Goal: Task Accomplishment & Management: Complete application form

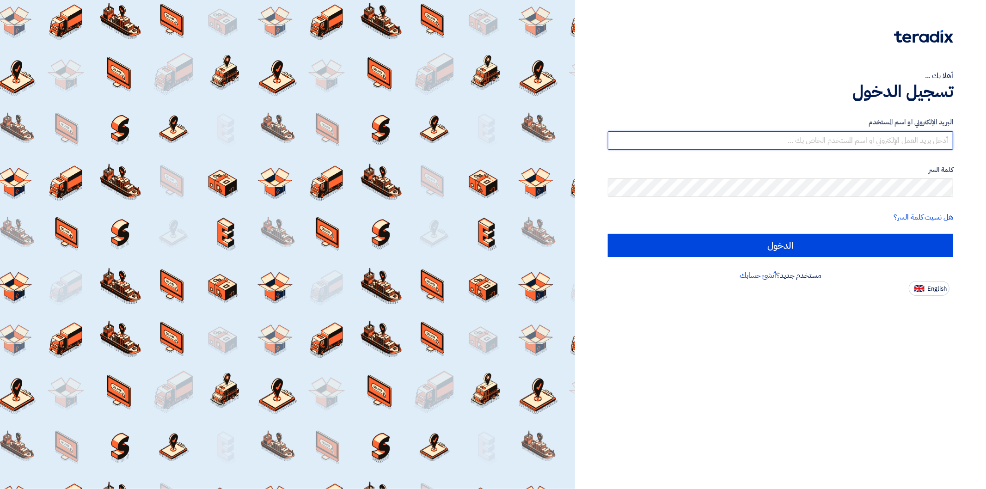
type input "[PERSON_NAME][EMAIL_ADDRESS][DOMAIN_NAME]"
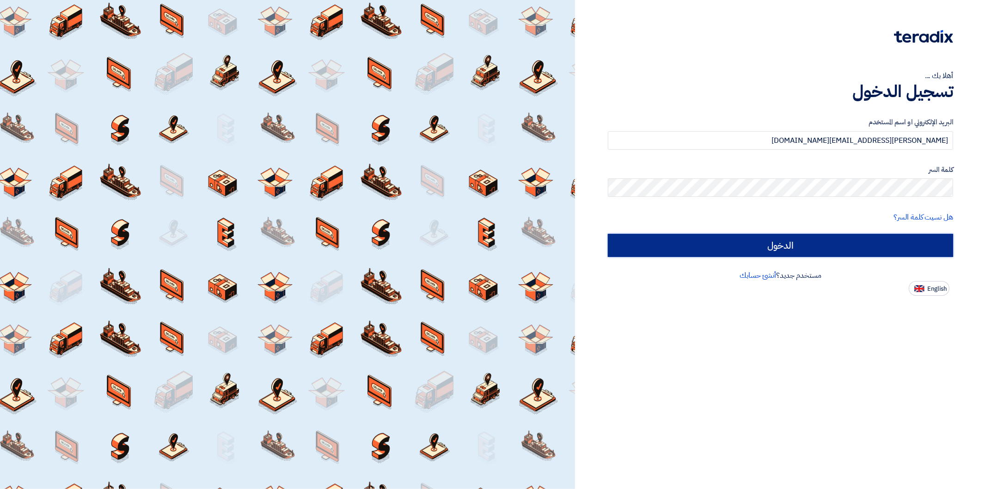
click at [870, 246] on input "الدخول" at bounding box center [780, 245] width 345 height 23
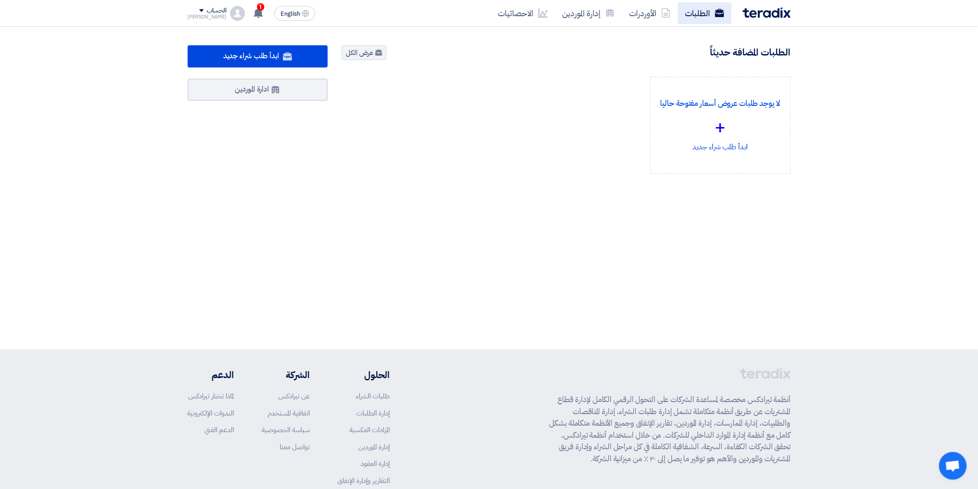
click at [699, 20] on link "الطلبات" at bounding box center [705, 13] width 54 height 22
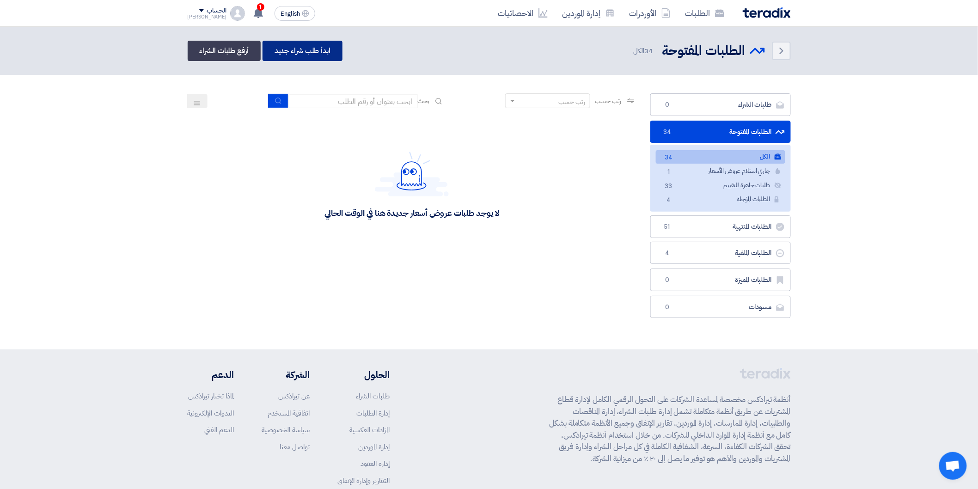
click at [299, 51] on link "ابدأ طلب شراء جديد" at bounding box center [303, 51] width 80 height 20
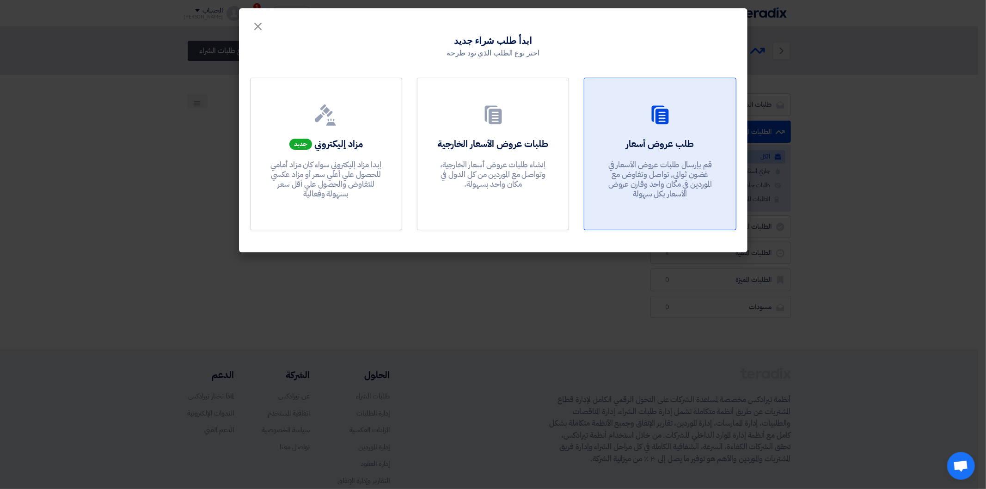
click at [650, 173] on p "قم بإرسال طلبات عروض الأسعار في غضون ثواني, تواصل وتفاوض مع الموردين في مكان وا…" at bounding box center [660, 179] width 111 height 39
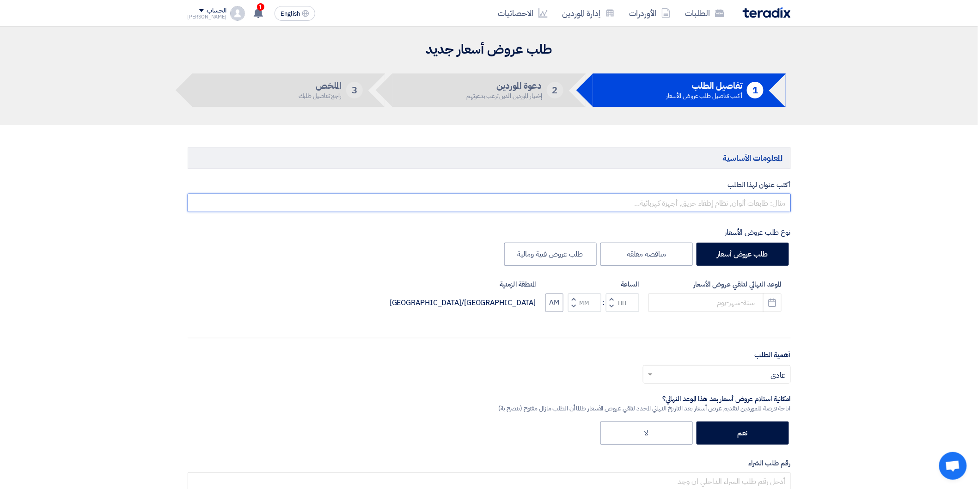
click at [745, 198] on input "text" at bounding box center [489, 203] width 603 height 18
paste input "قلم صلب 25*25"
drag, startPoint x: 724, startPoint y: 208, endPoint x: 755, endPoint y: 206, distance: 31.0
click at [755, 206] on input "قلم صلب 25*25" at bounding box center [489, 203] width 603 height 18
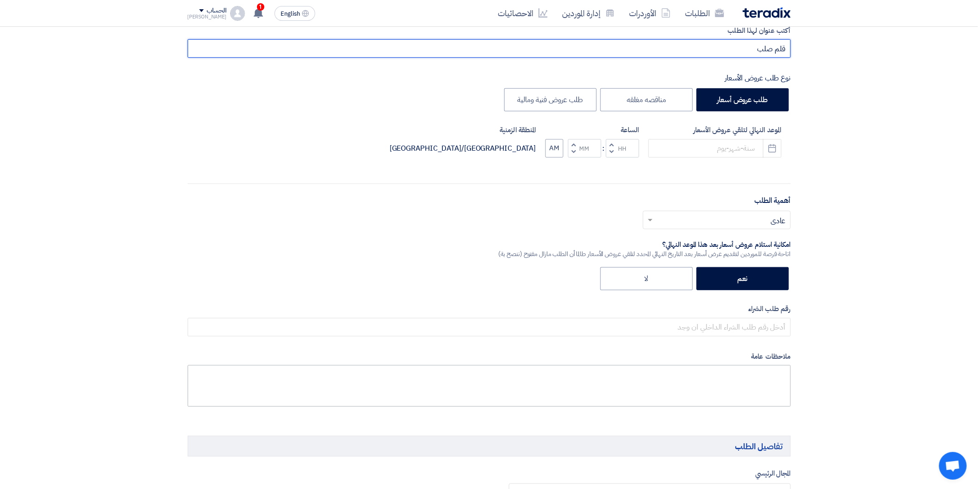
scroll to position [103, 0]
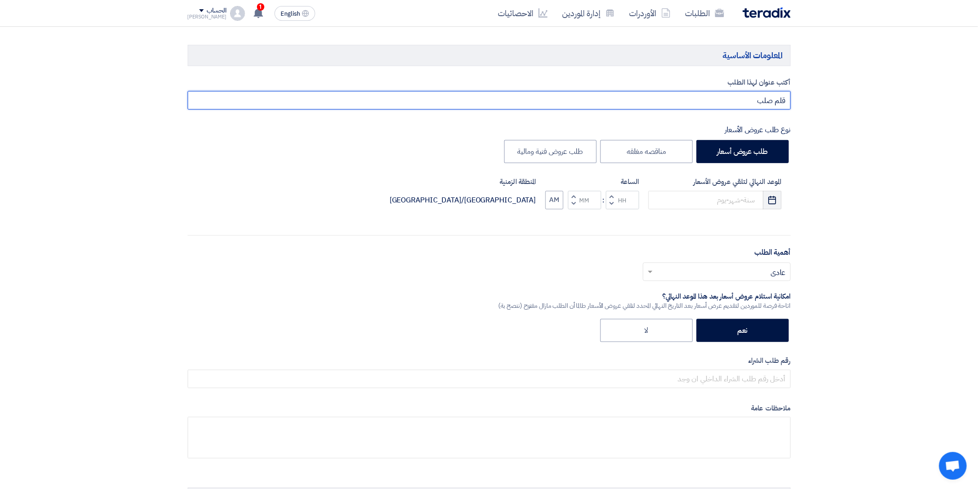
type input "قلم صلب"
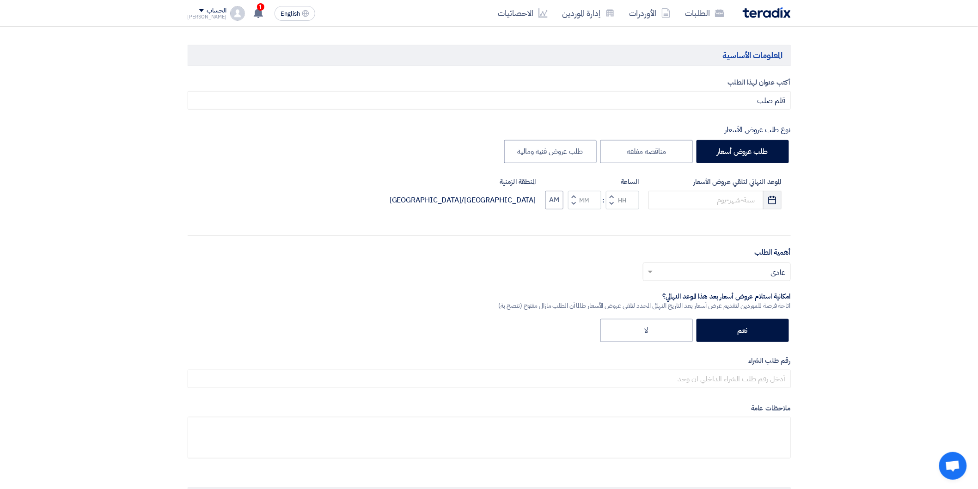
click at [771, 202] on icon "Pick a date" at bounding box center [772, 200] width 9 height 9
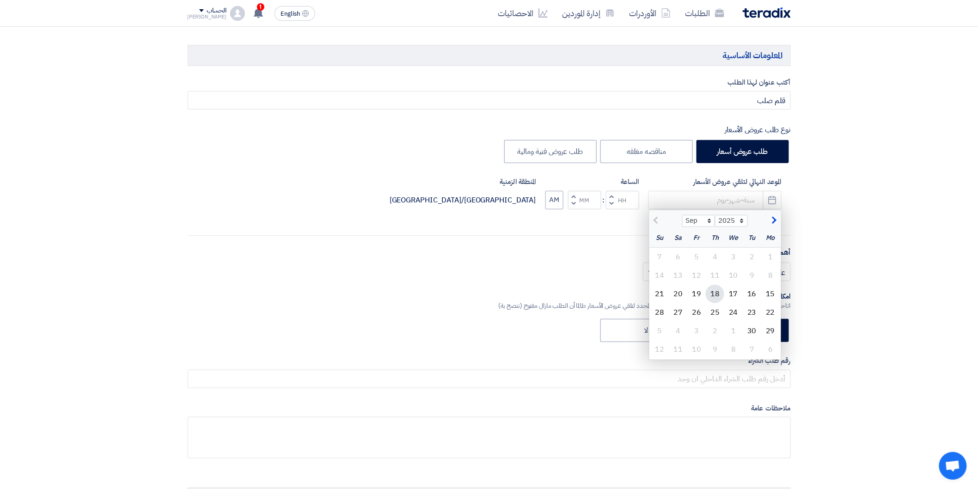
click at [719, 294] on div "18" at bounding box center [715, 294] width 18 height 18
type input "[DATE]"
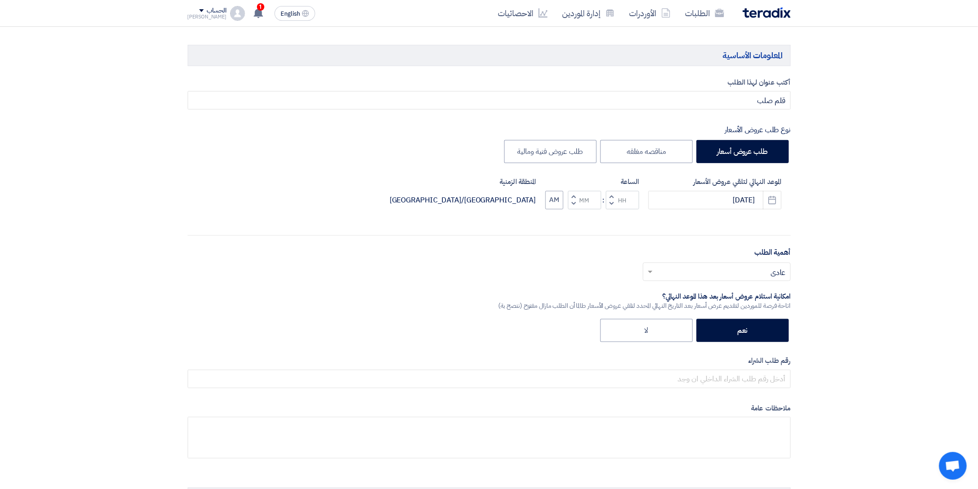
click at [613, 195] on span "button" at bounding box center [611, 196] width 3 height 7
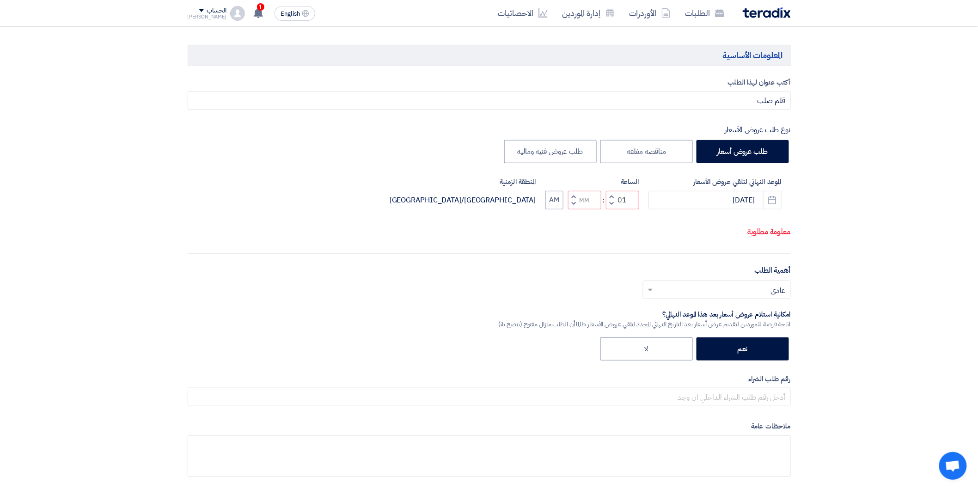
click at [609, 201] on div "الساعة Increment hours 01 Decrement hours : Increment minutes Decrement minutes…" at bounding box center [593, 193] width 94 height 33
click at [611, 200] on span "button" at bounding box center [611, 196] width 3 height 7
click at [611, 207] on span "button" at bounding box center [611, 203] width 3 height 7
click at [611, 209] on button "Decrement hours" at bounding box center [611, 204] width 11 height 12
click at [612, 207] on span "button" at bounding box center [611, 203] width 3 height 7
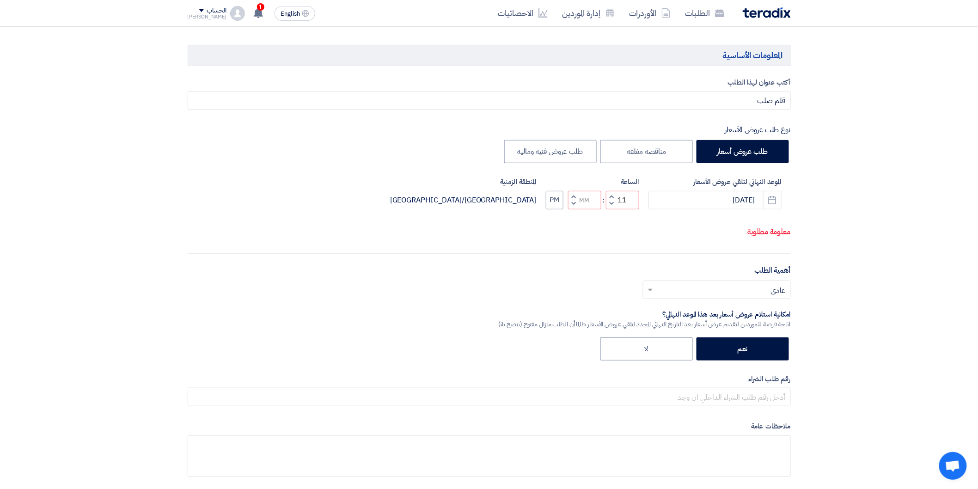
click at [612, 200] on span "button" at bounding box center [611, 196] width 3 height 7
type input "12"
drag, startPoint x: 572, startPoint y: 204, endPoint x: 571, endPoint y: 212, distance: 7.5
click at [572, 200] on span "button" at bounding box center [573, 196] width 3 height 7
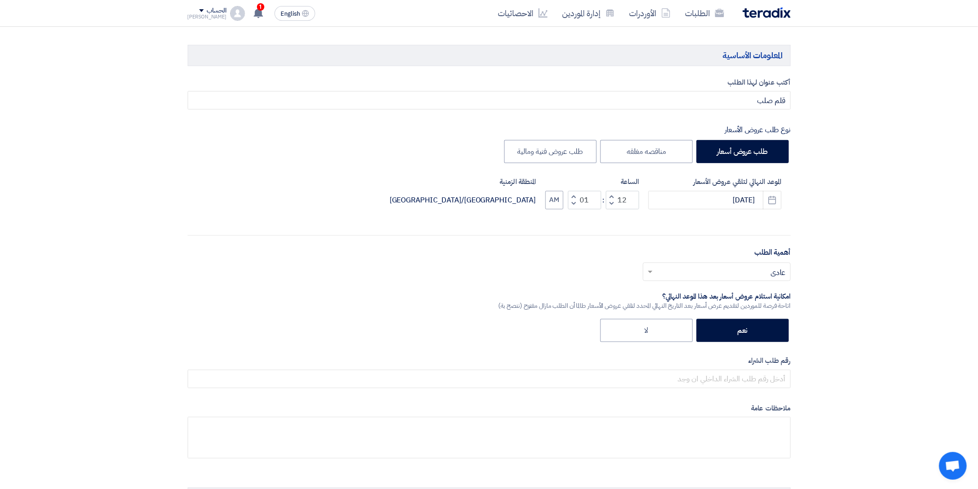
click at [575, 203] on span "button" at bounding box center [573, 203] width 3 height 7
type input "00"
click at [650, 269] on span at bounding box center [650, 271] width 12 height 11
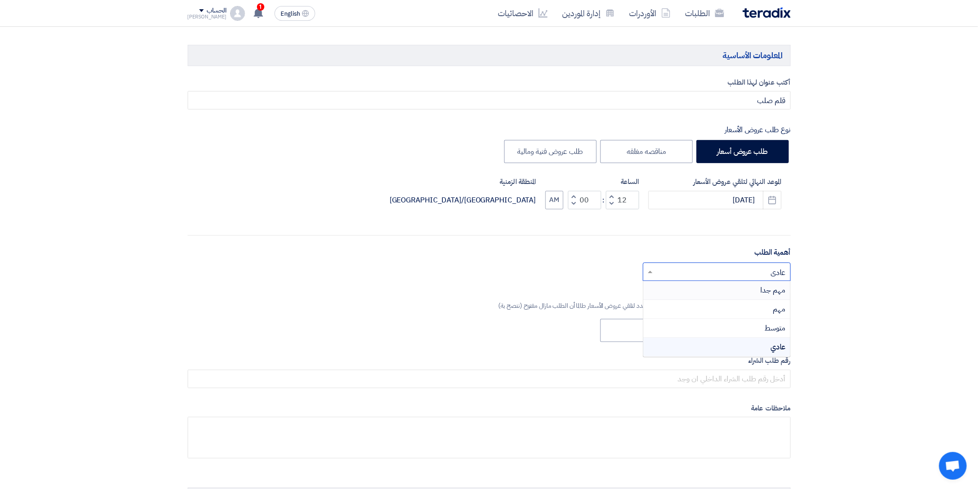
click at [770, 294] on span "مهم جدا" at bounding box center [773, 290] width 25 height 11
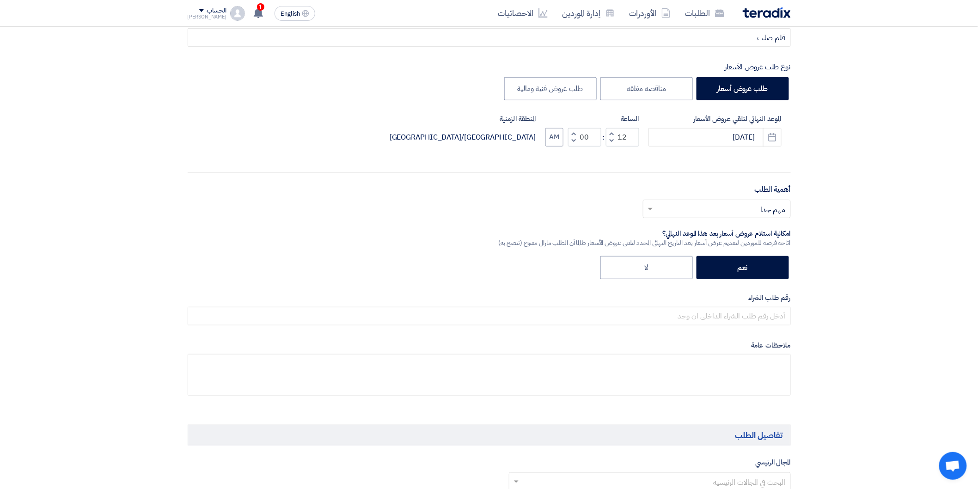
scroll to position [205, 0]
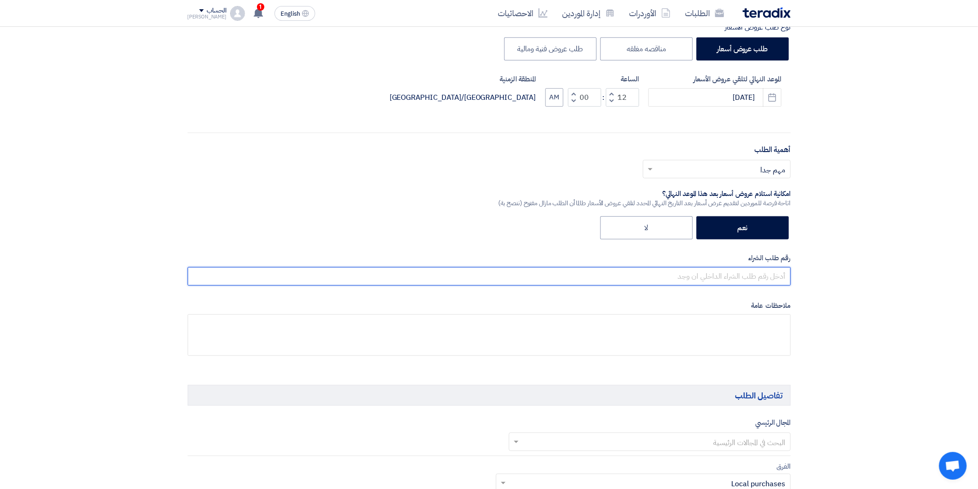
click at [761, 283] on input "text" at bounding box center [489, 276] width 603 height 18
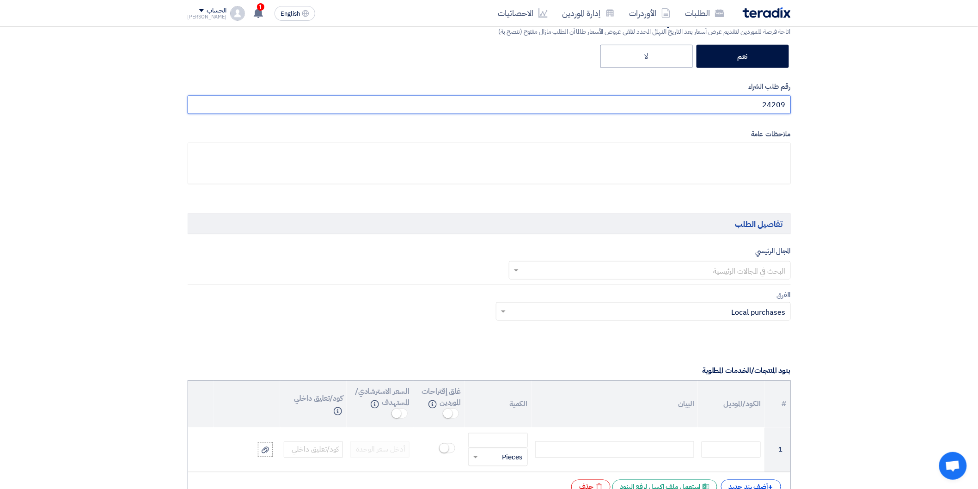
scroll to position [359, 0]
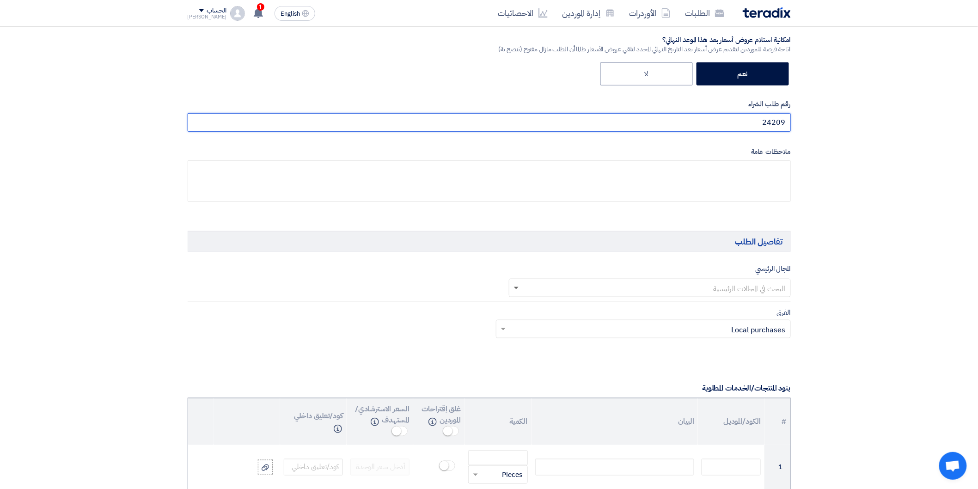
type input "24209"
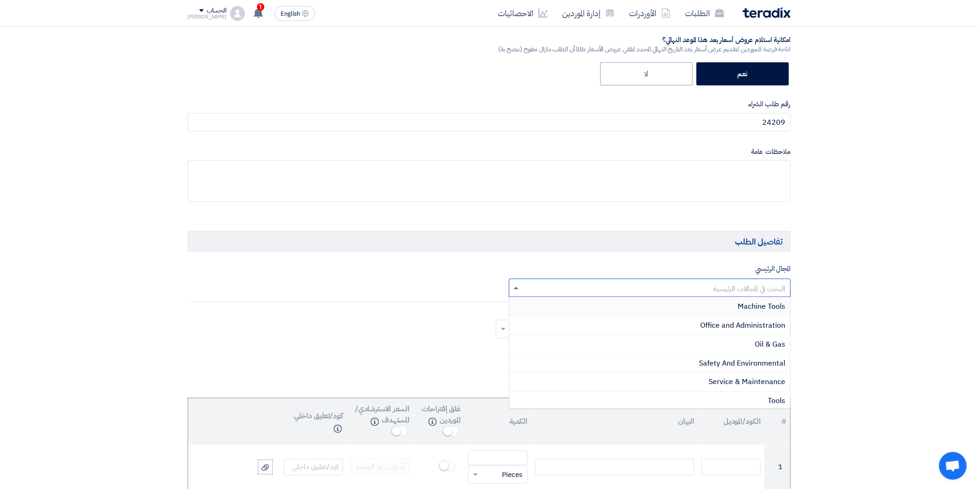
click at [516, 289] on span at bounding box center [516, 288] width 5 height 2
click at [777, 306] on span "Machine Tools" at bounding box center [762, 306] width 48 height 11
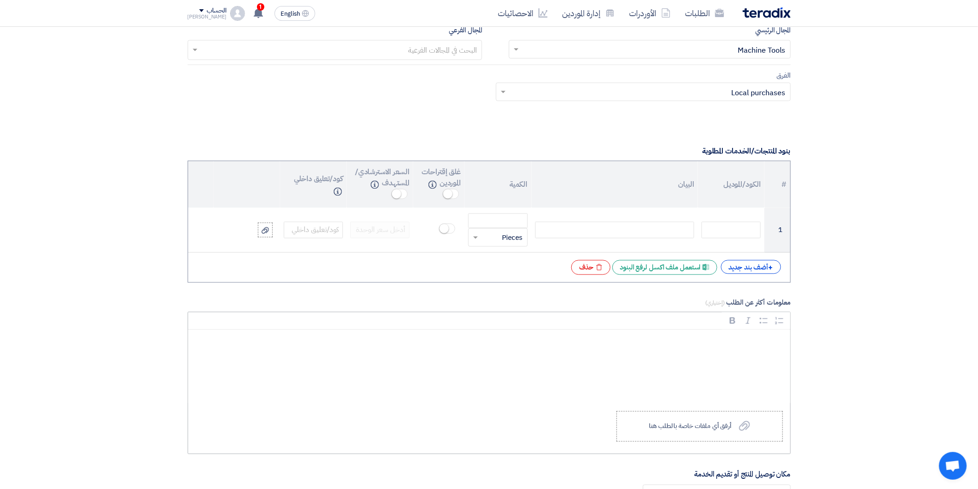
scroll to position [668, 0]
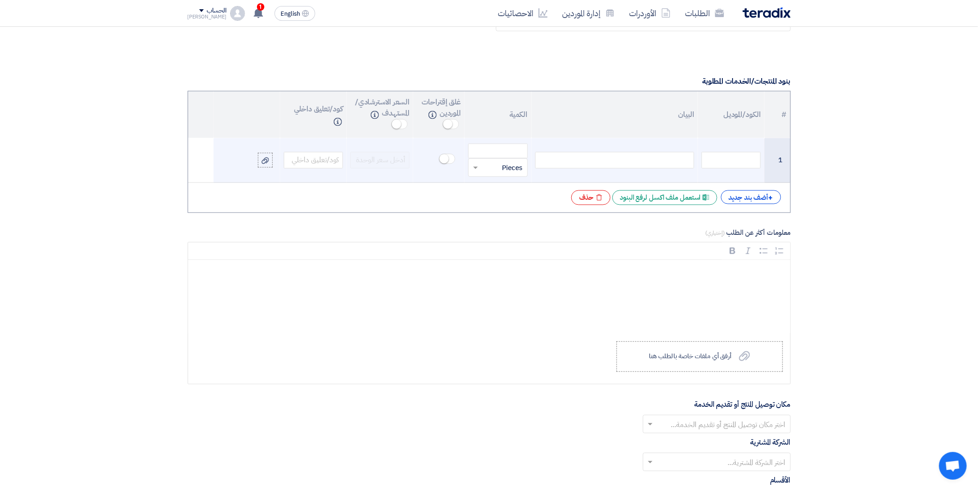
click at [615, 163] on div at bounding box center [614, 160] width 159 height 17
paste div
click at [515, 150] on input "number" at bounding box center [497, 151] width 59 height 15
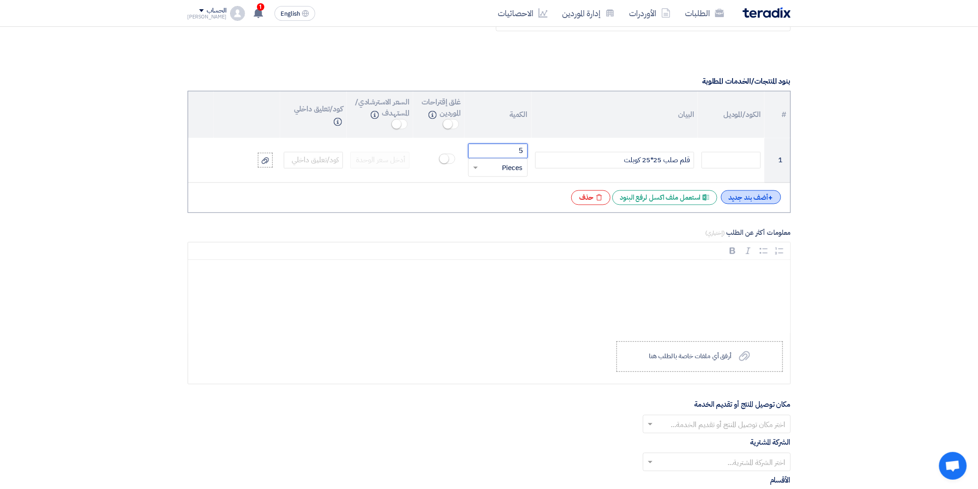
type input "5"
click at [775, 198] on div "+ أضف بند جديد" at bounding box center [751, 197] width 60 height 14
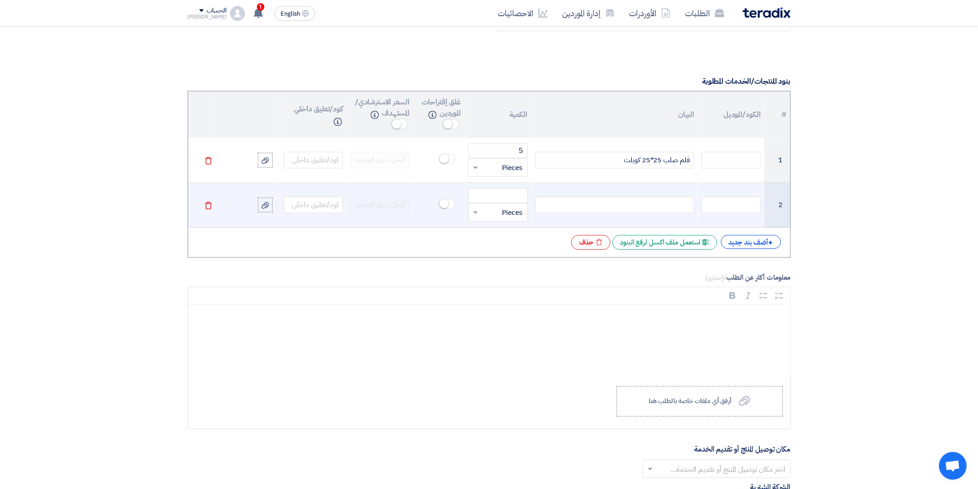
click at [672, 203] on div at bounding box center [614, 205] width 159 height 17
paste div
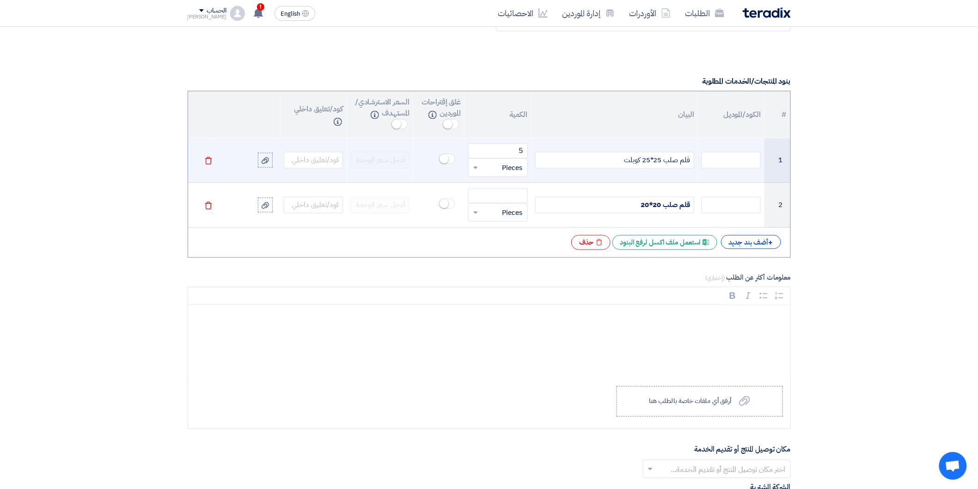
drag, startPoint x: 621, startPoint y: 160, endPoint x: 641, endPoint y: 163, distance: 20.7
click at [641, 163] on div "قلم صلب 25*25 كوبلت" at bounding box center [614, 160] width 159 height 17
copy div "كوبلت"
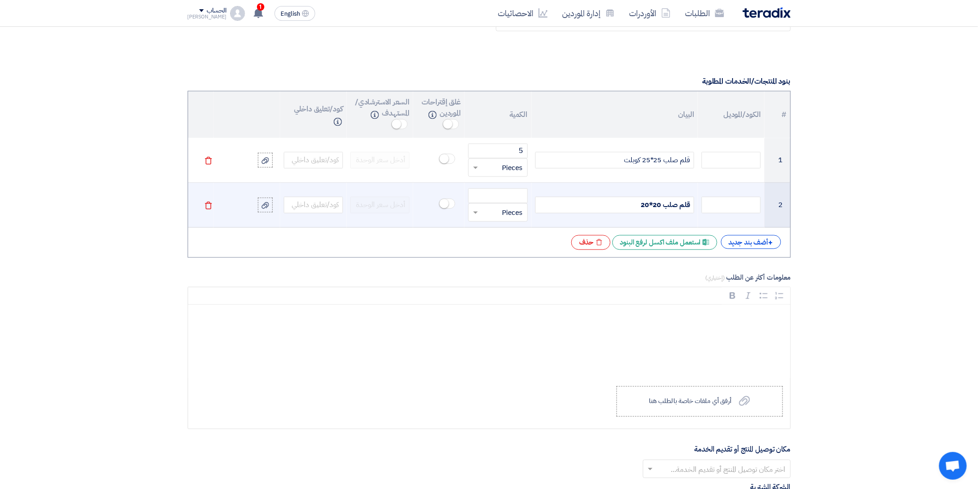
click at [622, 204] on div "قلم صلب 20*20" at bounding box center [614, 205] width 159 height 17
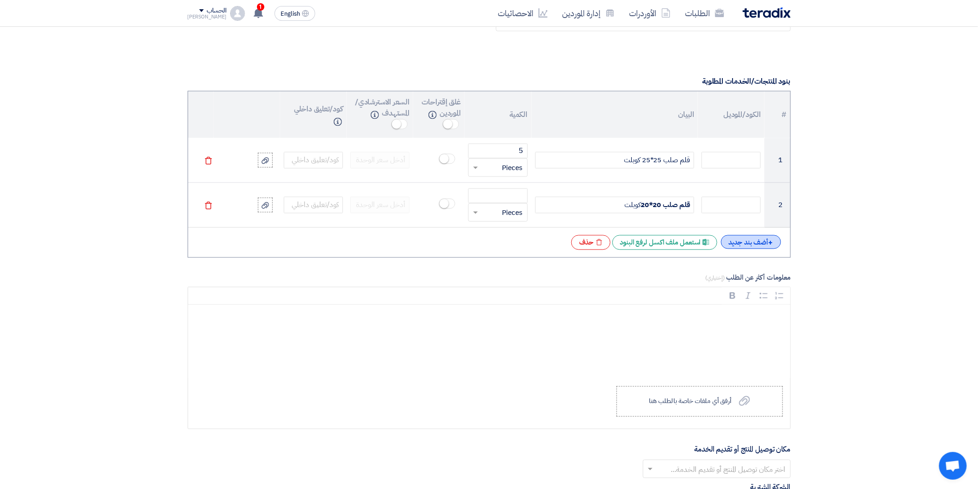
click at [746, 246] on div "+ أضف بند جديد" at bounding box center [751, 242] width 60 height 14
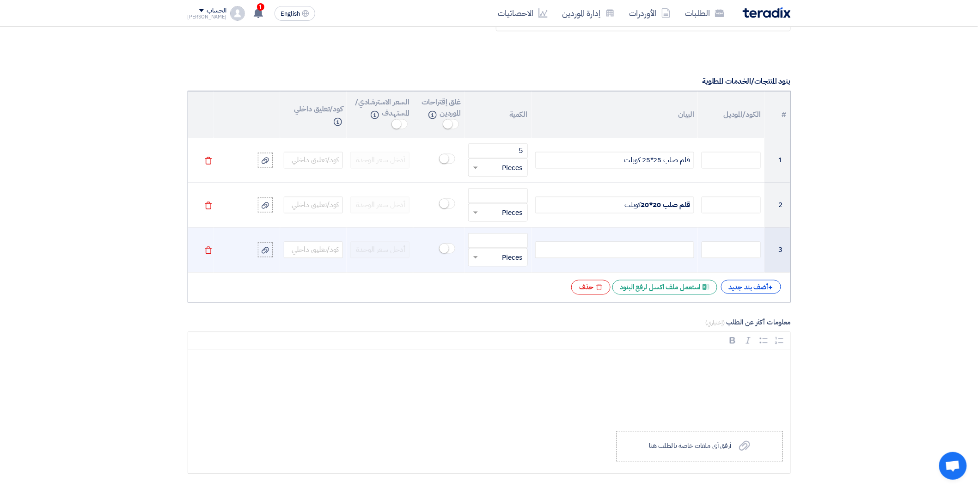
click at [654, 250] on div at bounding box center [614, 250] width 159 height 17
paste div
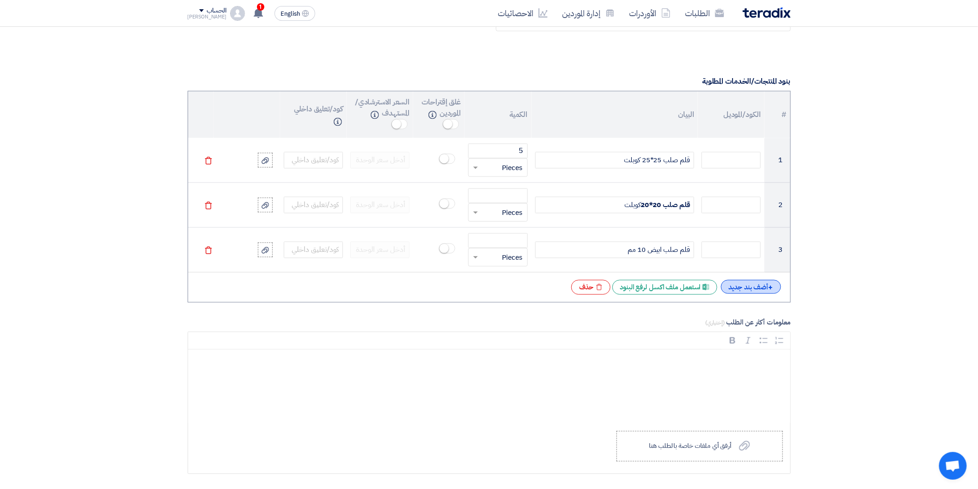
click at [739, 287] on div "+ أضف بند جديد" at bounding box center [751, 287] width 60 height 14
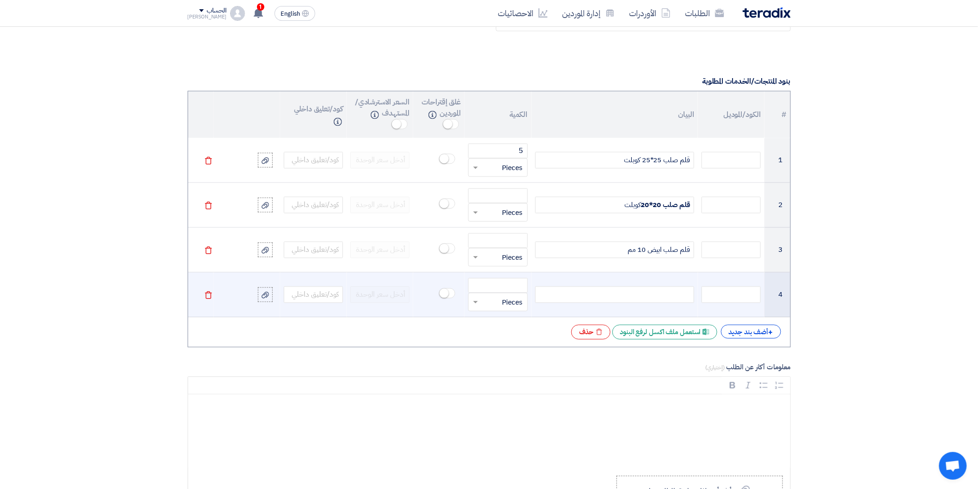
click at [652, 294] on div at bounding box center [614, 295] width 159 height 17
paste div
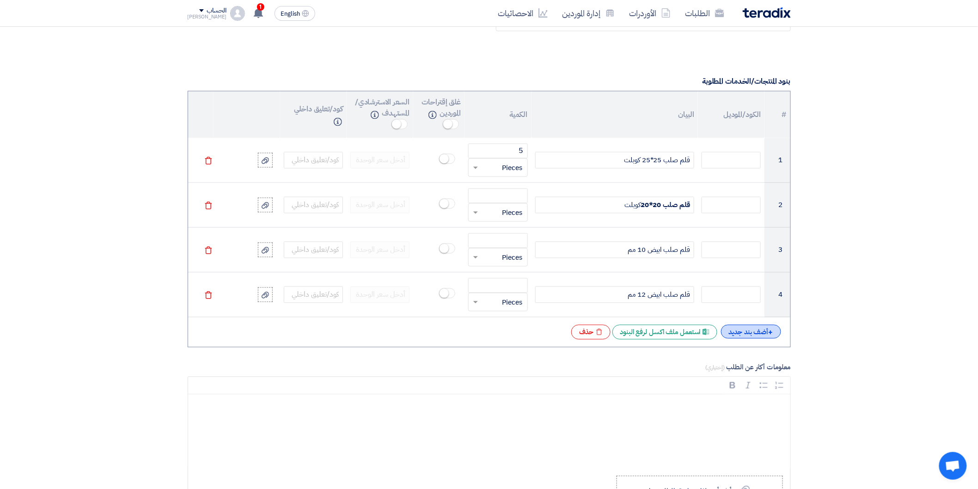
click at [741, 330] on div "+ أضف بند جديد" at bounding box center [751, 332] width 60 height 14
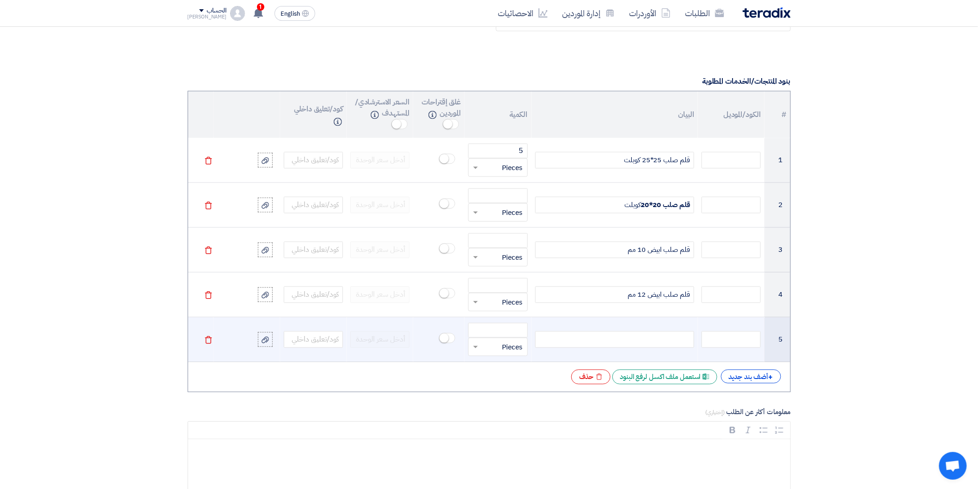
click at [655, 343] on div at bounding box center [614, 340] width 159 height 17
paste div
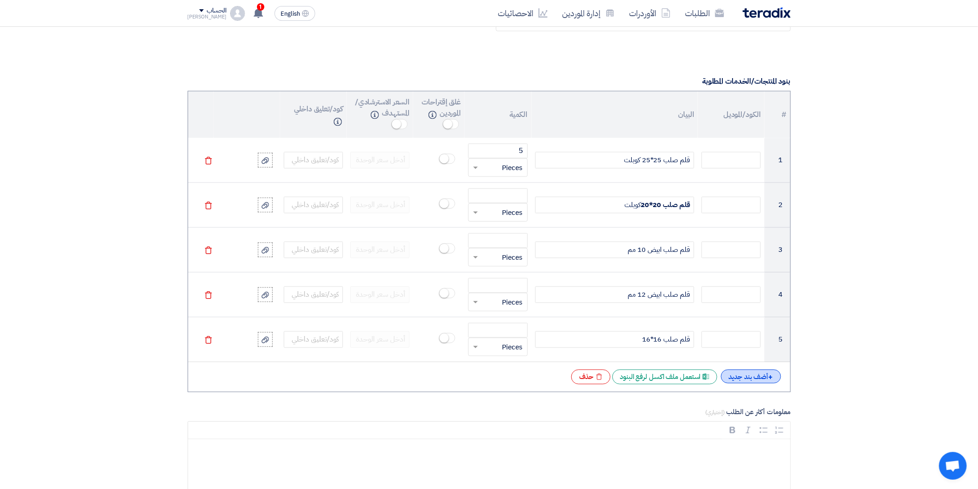
click at [756, 381] on div "+ أضف بند جديد" at bounding box center [751, 377] width 60 height 14
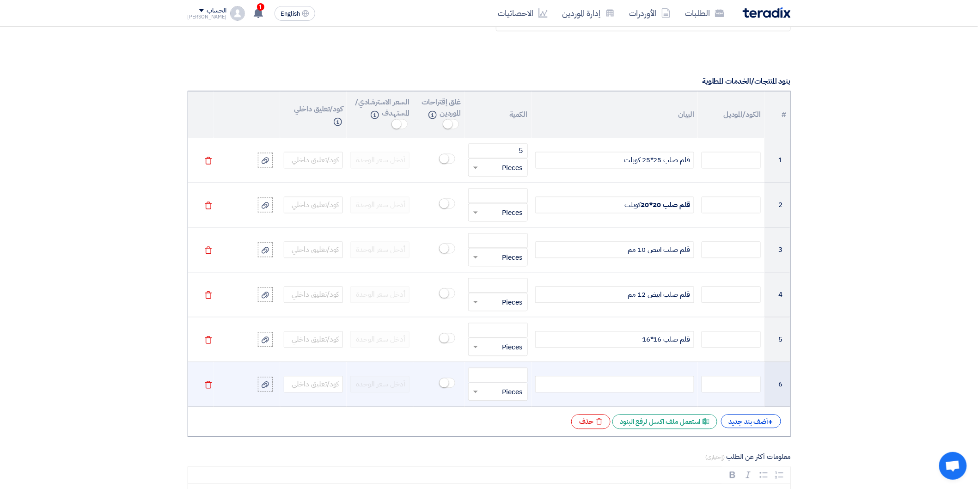
click at [614, 388] on div at bounding box center [614, 384] width 159 height 17
paste div
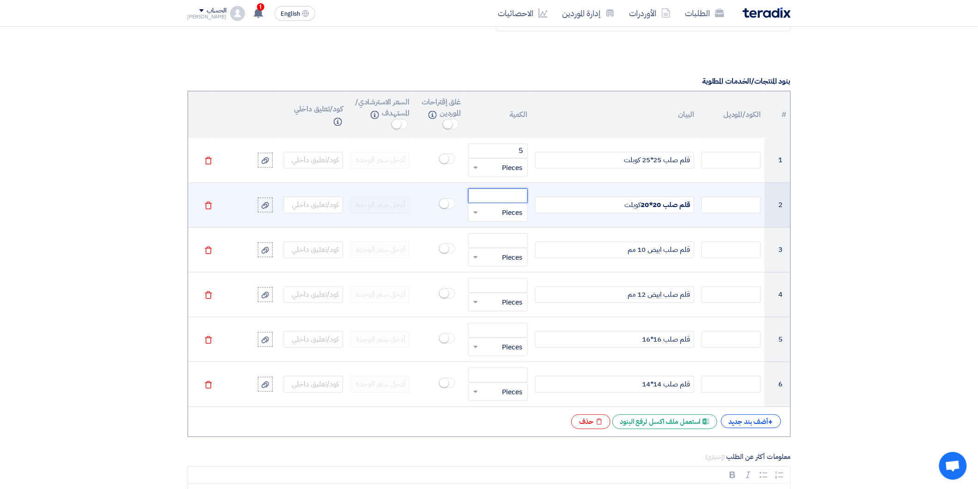
click at [512, 195] on input "number" at bounding box center [497, 196] width 59 height 15
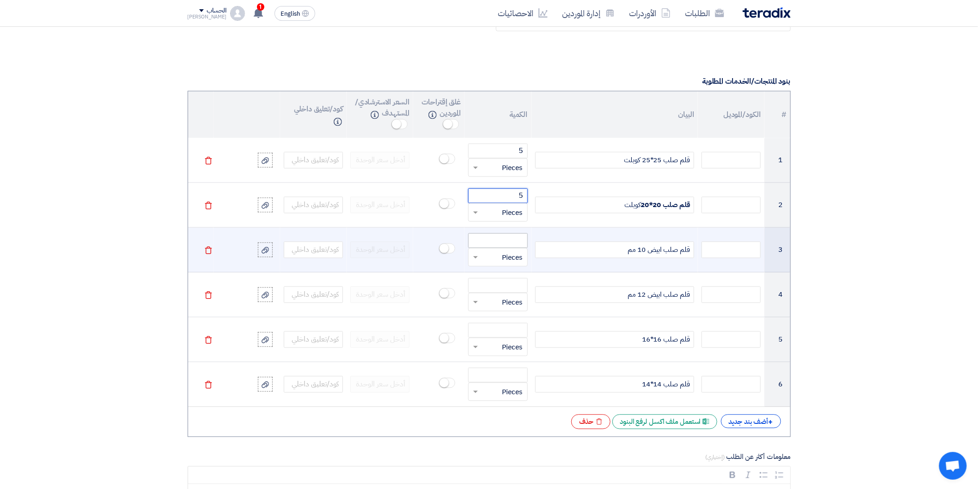
type input "5"
click at [516, 241] on input "number" at bounding box center [497, 240] width 59 height 15
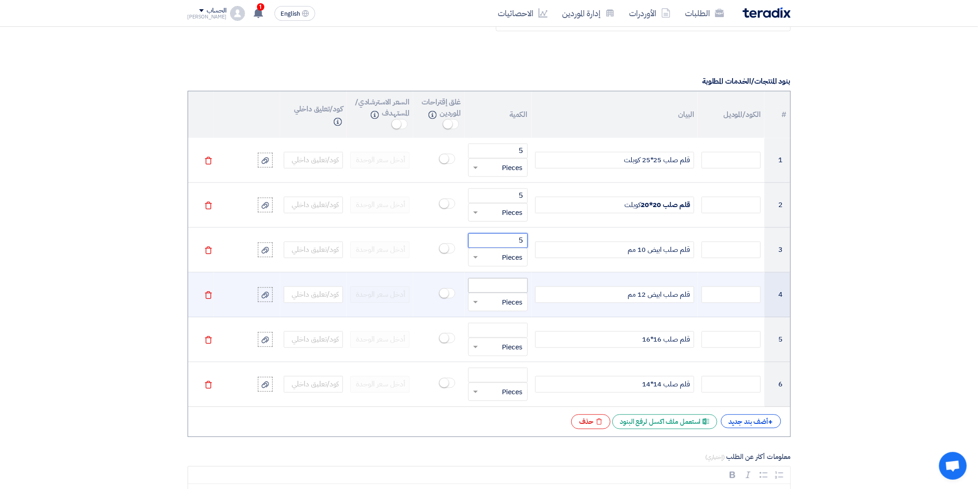
type input "5"
click at [516, 283] on input "number" at bounding box center [497, 285] width 59 height 15
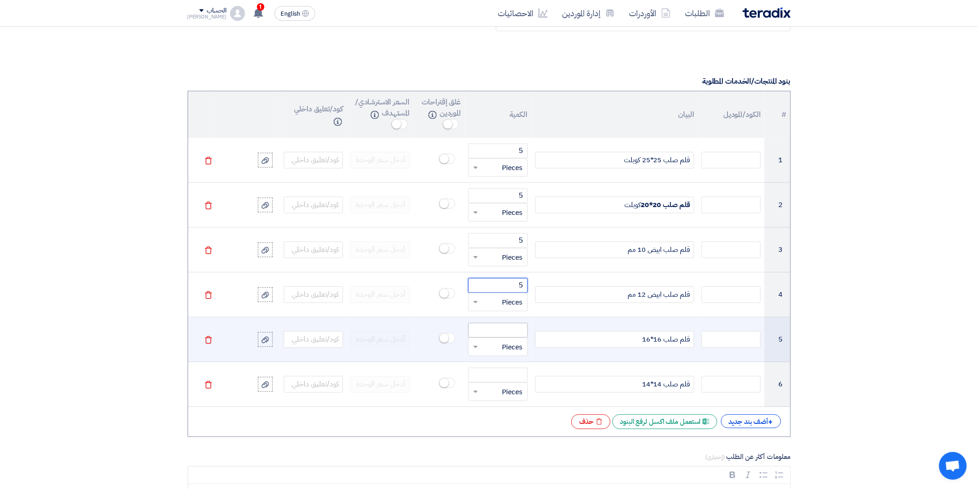
type input "5"
click at [509, 330] on input "number" at bounding box center [497, 330] width 59 height 15
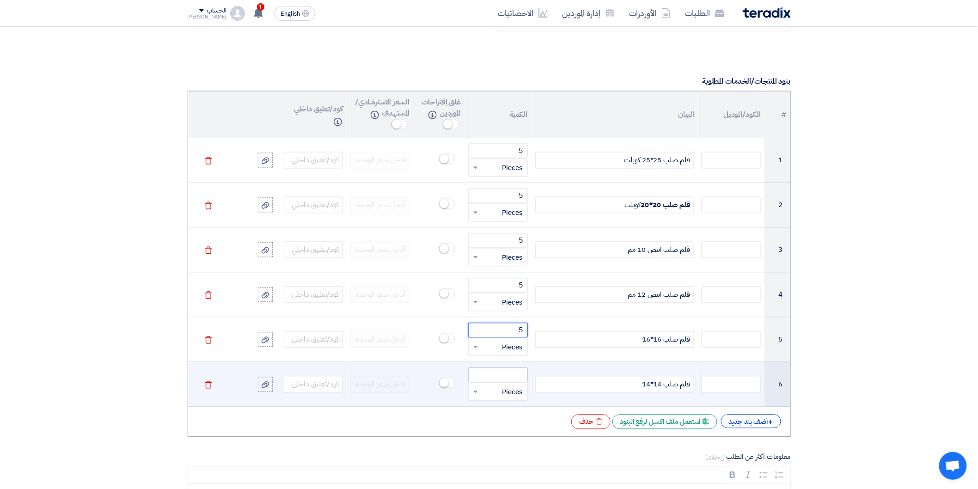
type input "5"
click at [514, 377] on input "number" at bounding box center [497, 375] width 59 height 15
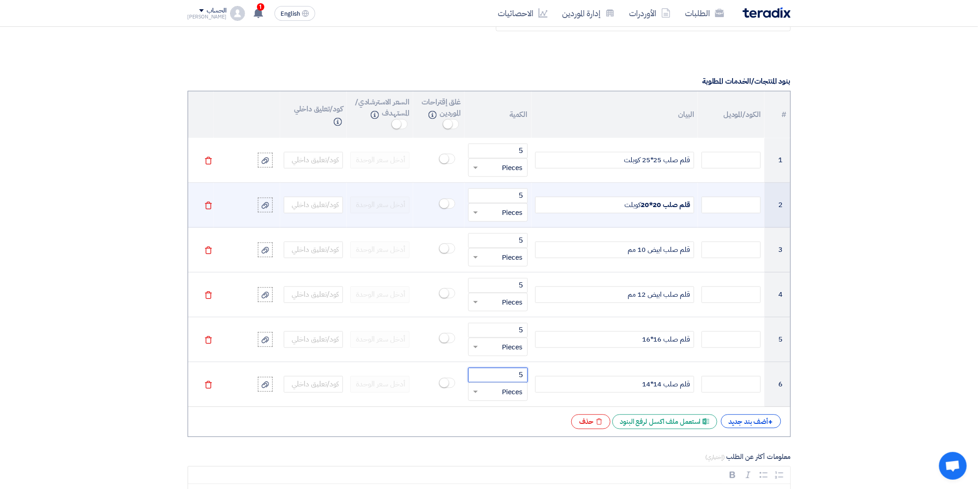
type input "5"
drag, startPoint x: 618, startPoint y: 208, endPoint x: 640, endPoint y: 207, distance: 21.8
click at [640, 207] on div "قلم صلب 20*20 كوبلت" at bounding box center [614, 205] width 159 height 17
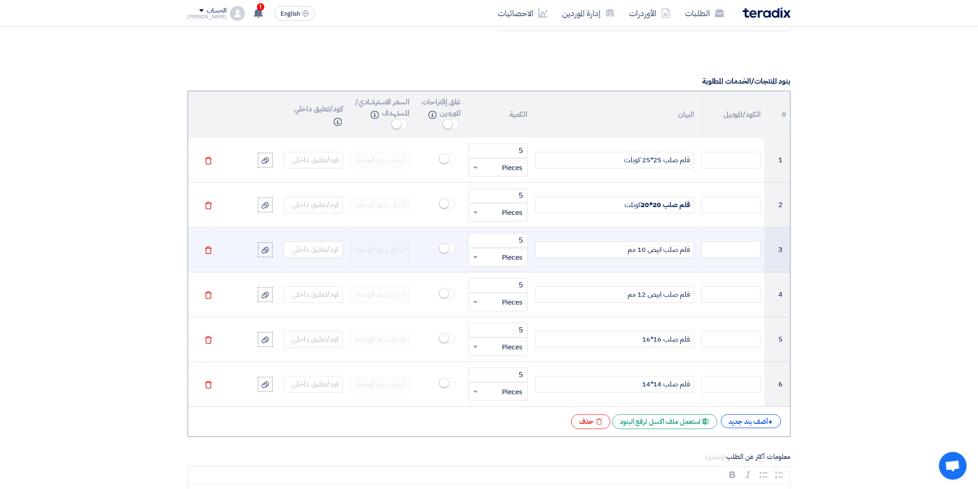
copy b "كوبلت"
click at [603, 253] on div "قلم صلب ابيض 10 مم" at bounding box center [614, 250] width 159 height 17
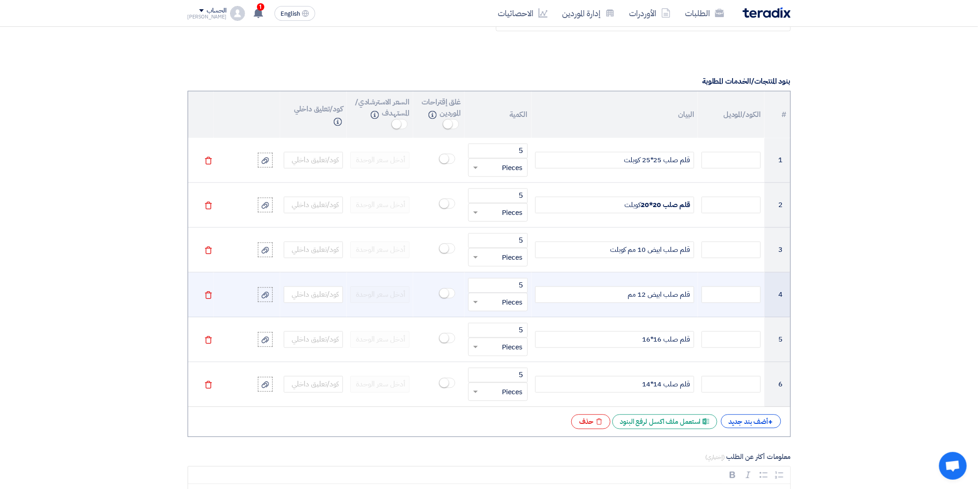
click at [596, 297] on div "قلم صلب ابيض 12 مم" at bounding box center [614, 295] width 159 height 17
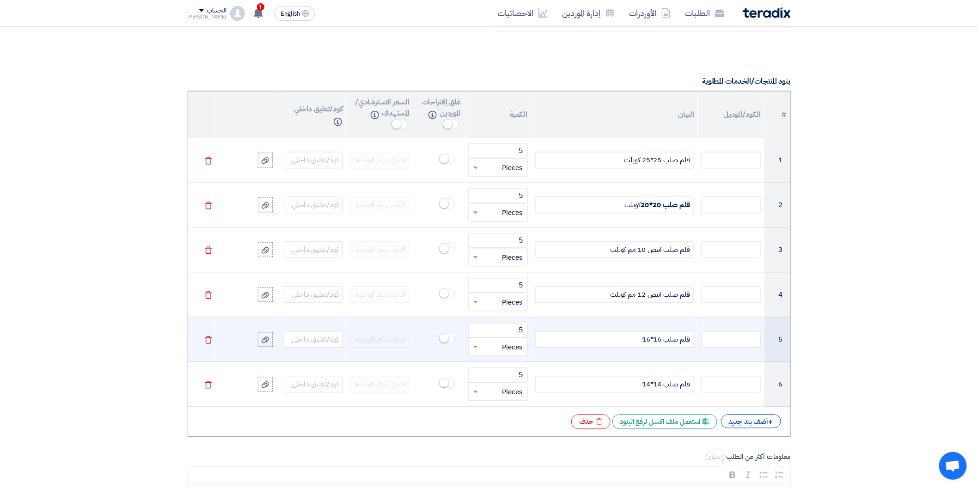
click at [602, 339] on div "قلم صلب 16*16" at bounding box center [614, 340] width 159 height 17
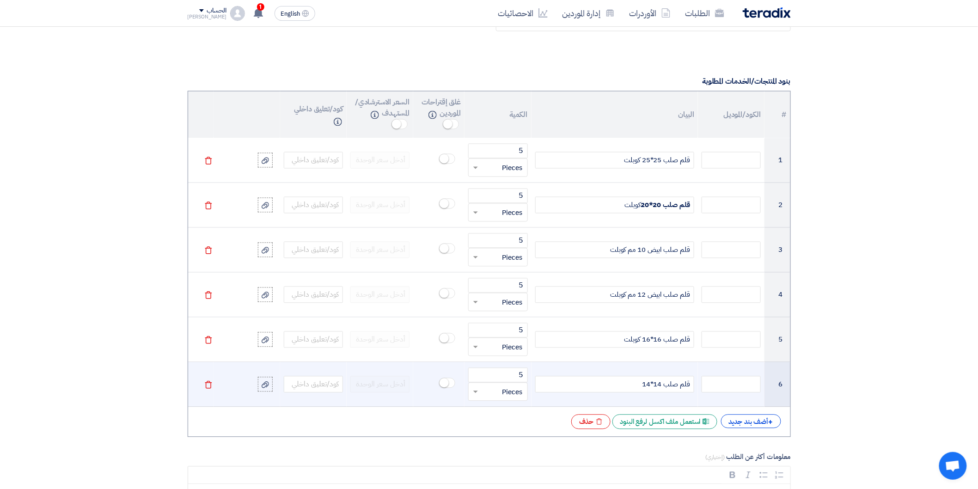
click at [620, 384] on div "قلم صلب 14*14" at bounding box center [614, 384] width 159 height 17
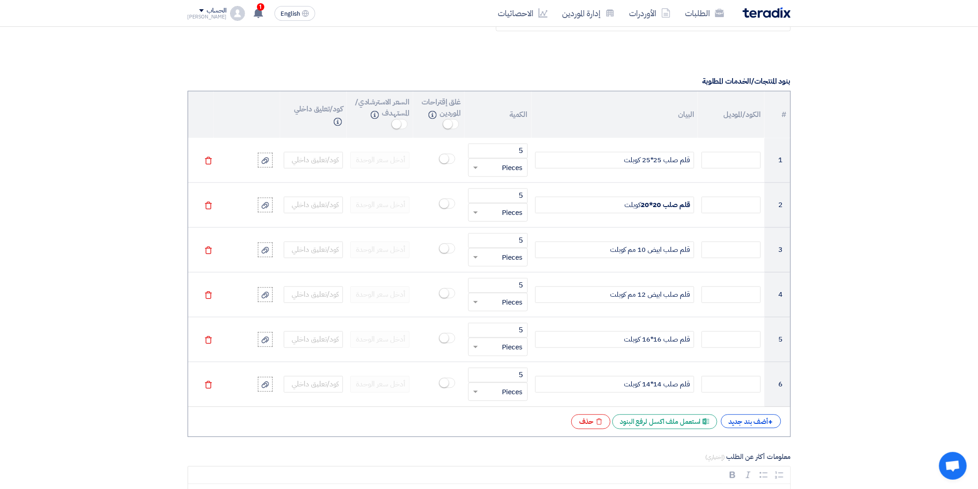
click at [801, 203] on section "المعلومات الأساسية أكتب عنوان لهذا الطلب قلم صلب نوع طلب عروض الأسعار طلب عروض …" at bounding box center [489, 374] width 978 height 1832
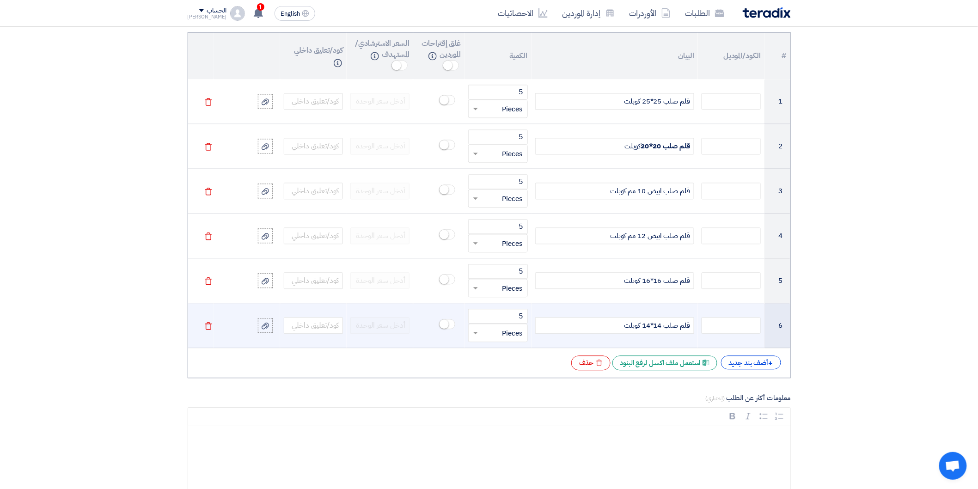
scroll to position [770, 0]
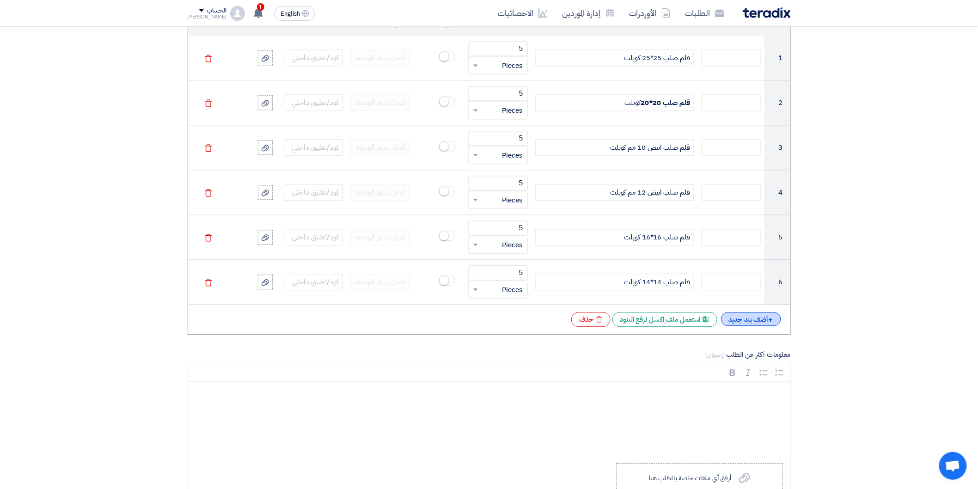
click at [740, 316] on div "+ أضف بند جديد" at bounding box center [751, 319] width 60 height 14
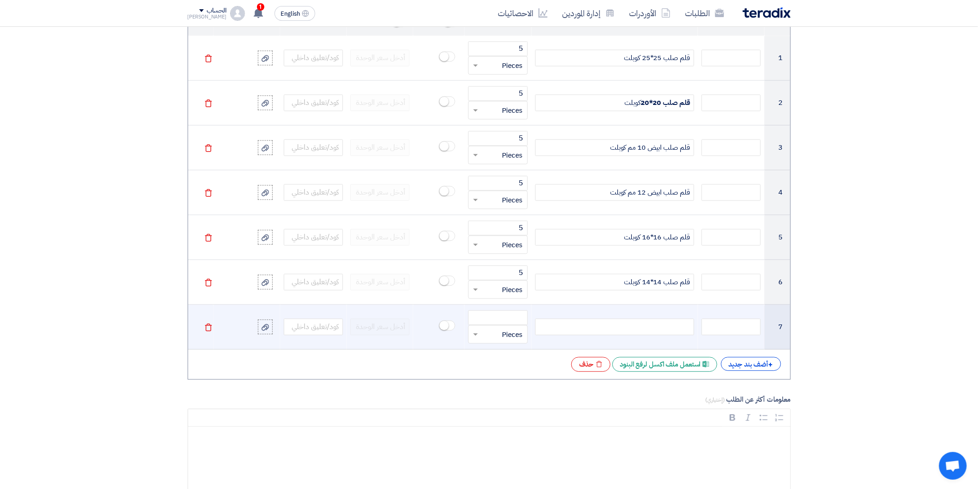
click at [625, 329] on div at bounding box center [614, 327] width 159 height 17
paste div
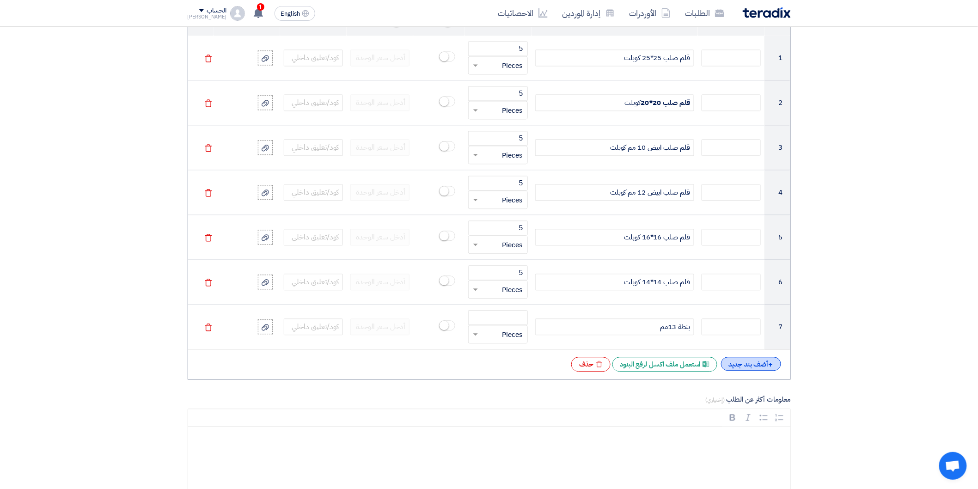
click at [743, 367] on div "+ أضف بند جديد" at bounding box center [751, 364] width 60 height 14
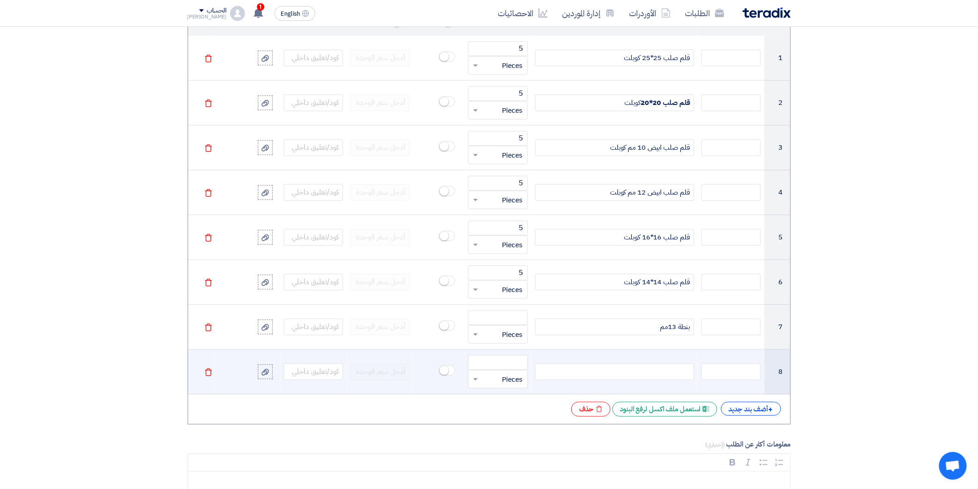
click at [664, 371] on div at bounding box center [614, 371] width 159 height 17
paste div
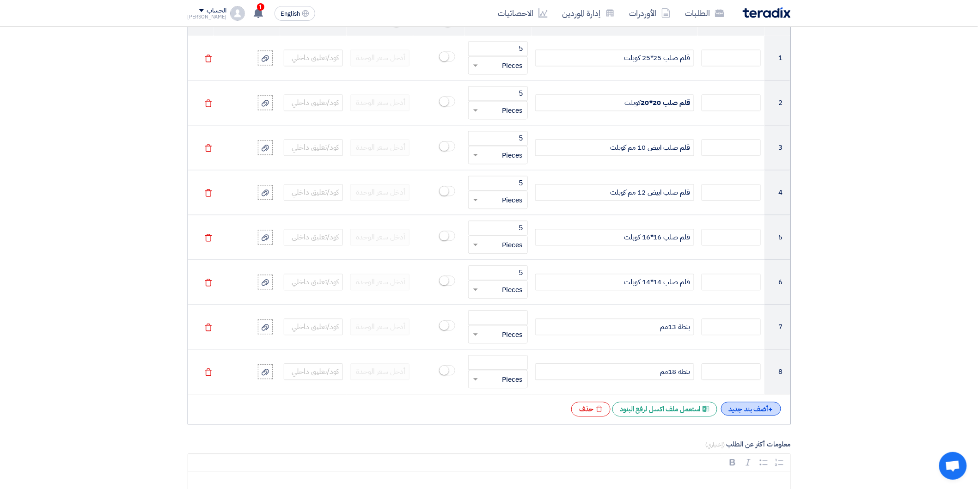
click at [737, 407] on div "+ أضف بند جديد" at bounding box center [751, 409] width 60 height 14
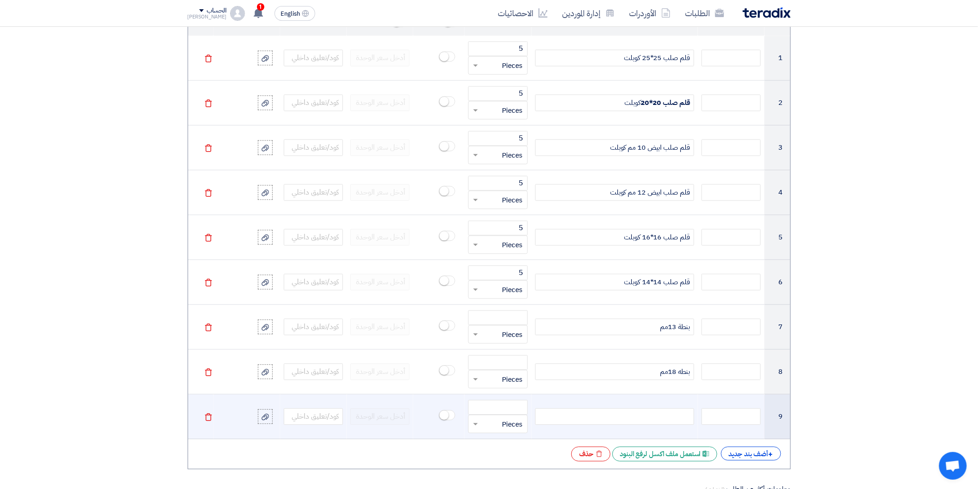
click at [657, 413] on div at bounding box center [614, 416] width 159 height 17
paste div
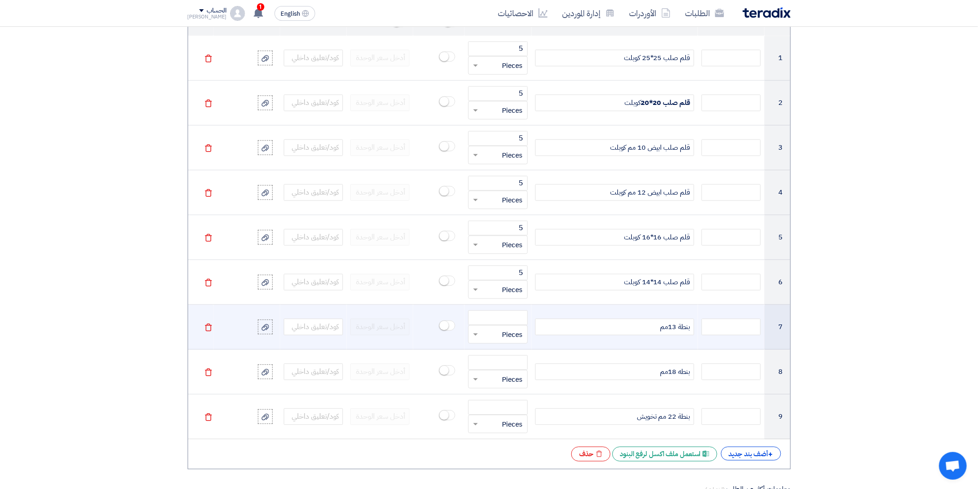
click at [638, 331] on div "بنطة 13مم" at bounding box center [614, 327] width 159 height 17
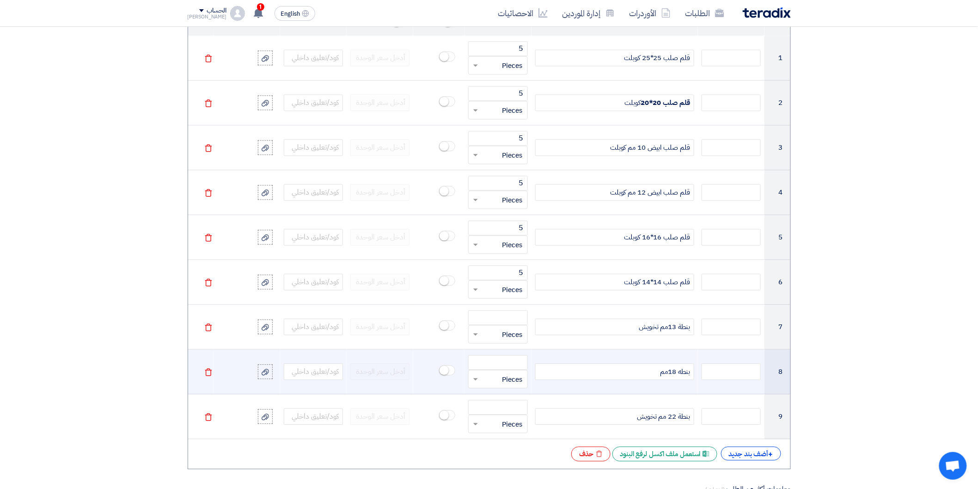
click at [644, 370] on div "بنطه 18مم" at bounding box center [614, 371] width 159 height 17
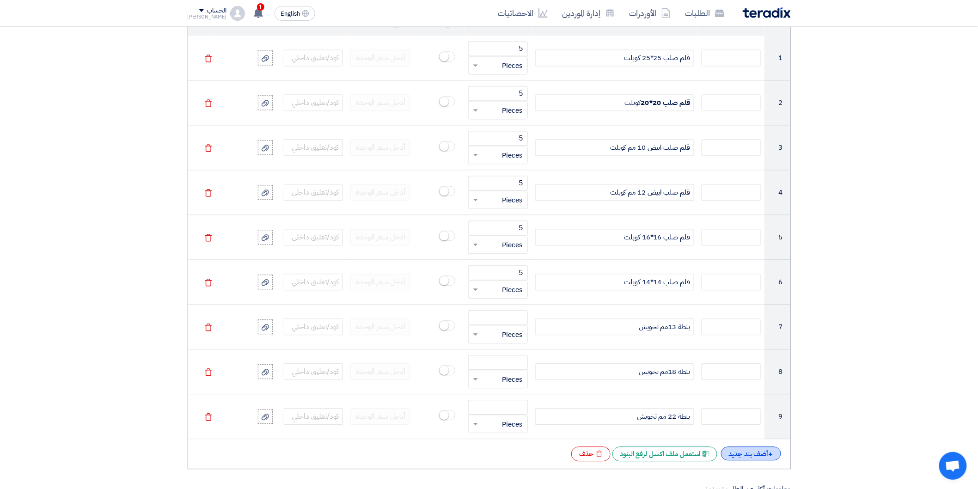
click at [745, 454] on div "+ أضف بند جديد" at bounding box center [751, 454] width 60 height 14
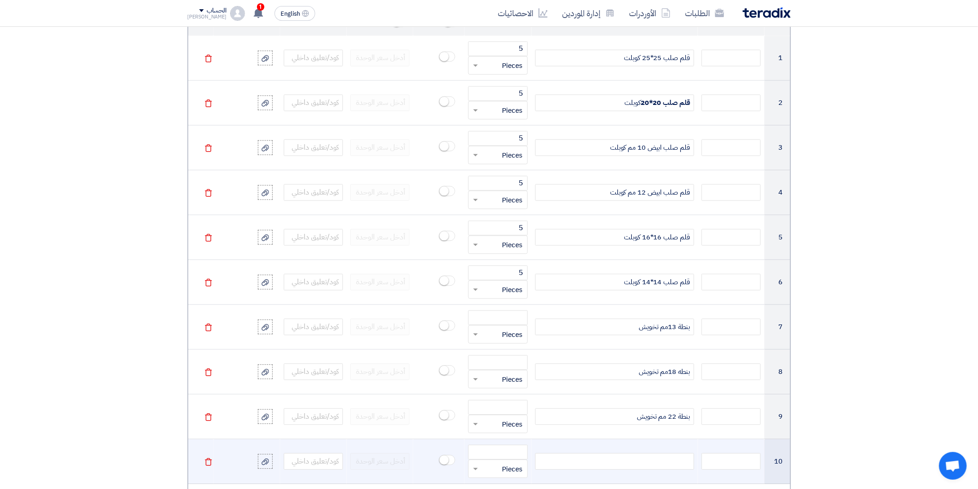
click at [663, 465] on div at bounding box center [614, 461] width 159 height 17
paste div
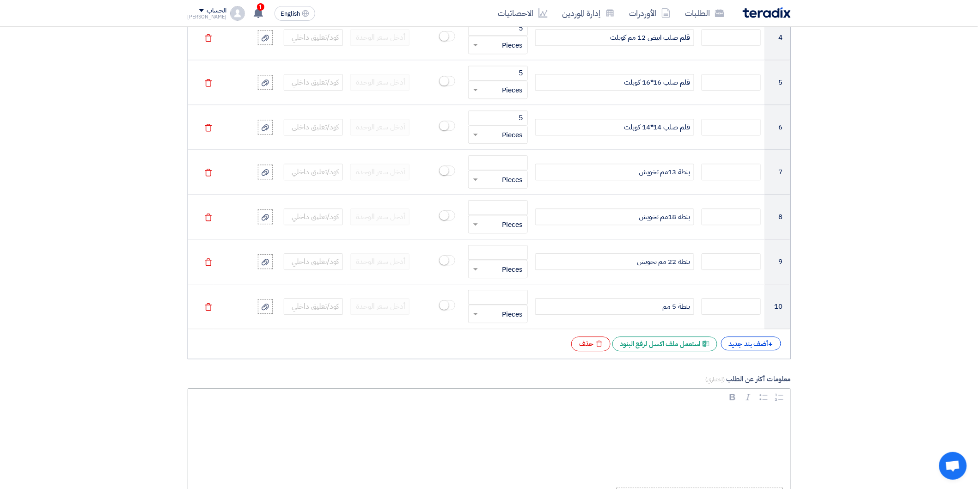
scroll to position [976, 0]
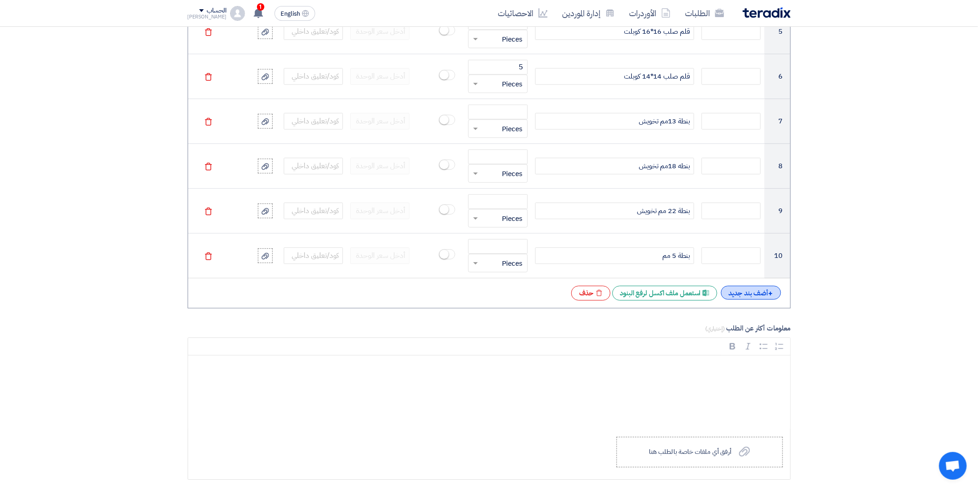
click at [749, 293] on div "+ أضف بند جديد" at bounding box center [751, 293] width 60 height 14
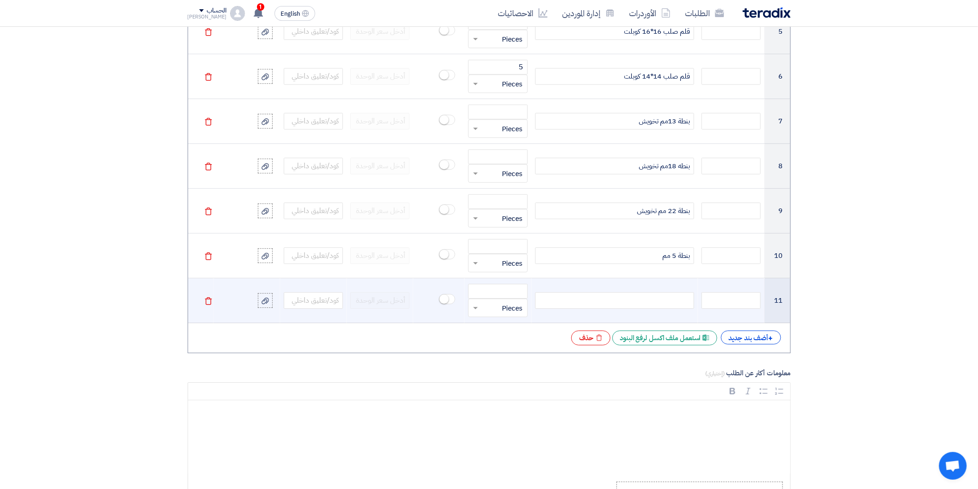
click at [668, 306] on div at bounding box center [614, 300] width 159 height 17
paste div
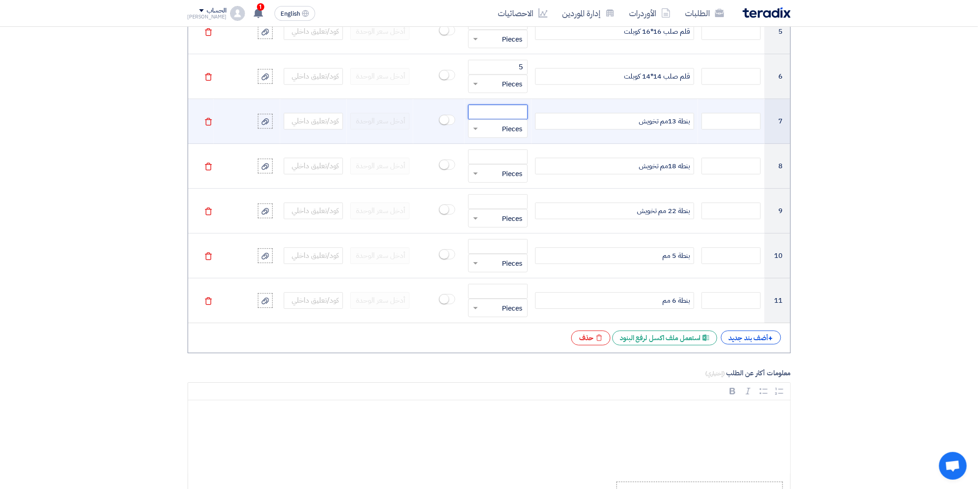
click at [516, 114] on input "number" at bounding box center [497, 111] width 59 height 15
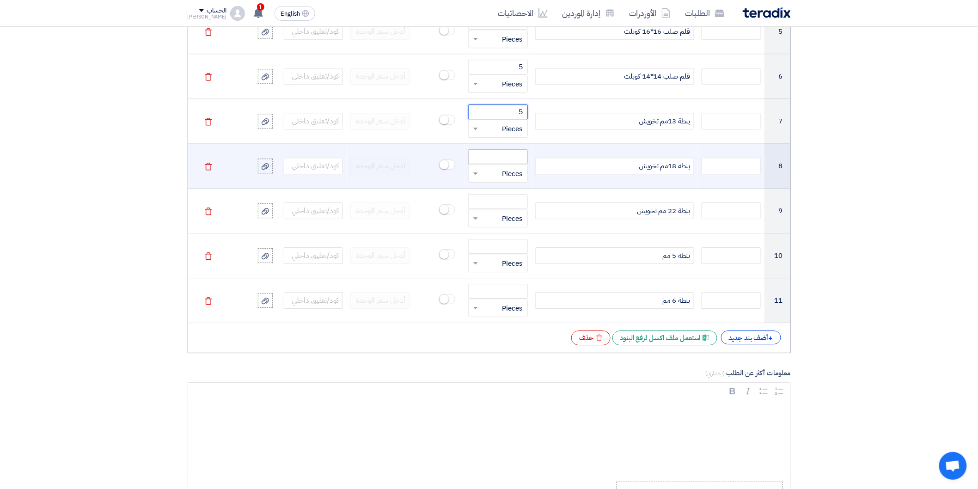
type input "5"
click at [514, 154] on input "number" at bounding box center [497, 156] width 59 height 15
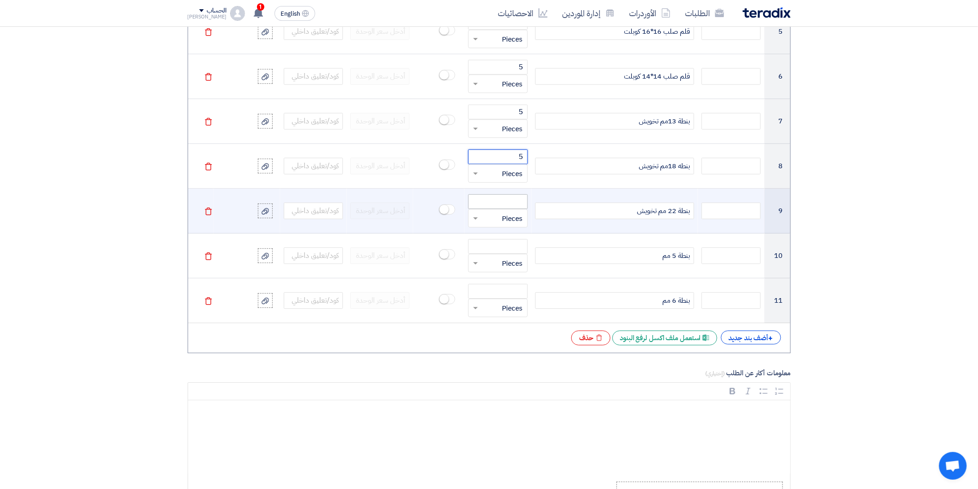
type input "5"
click at [520, 202] on input "number" at bounding box center [497, 201] width 59 height 15
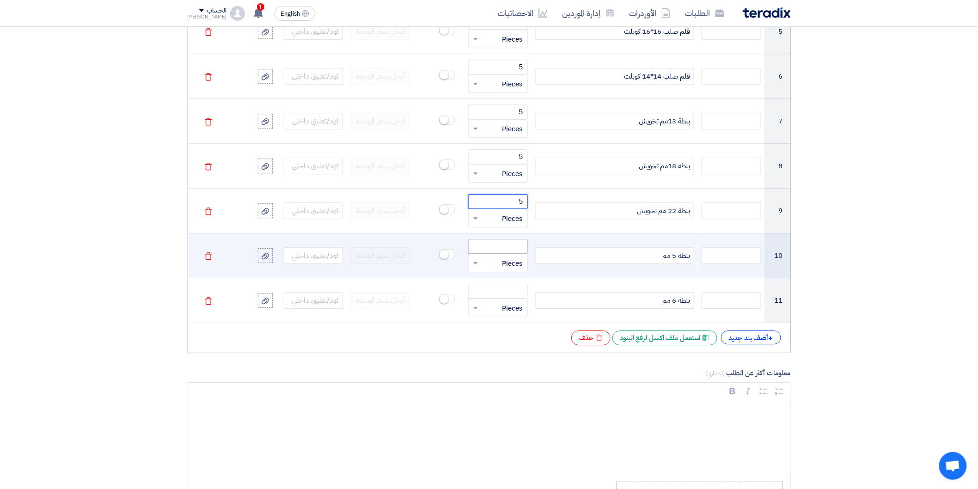
type input "5"
click at [510, 247] on input "number" at bounding box center [497, 246] width 59 height 15
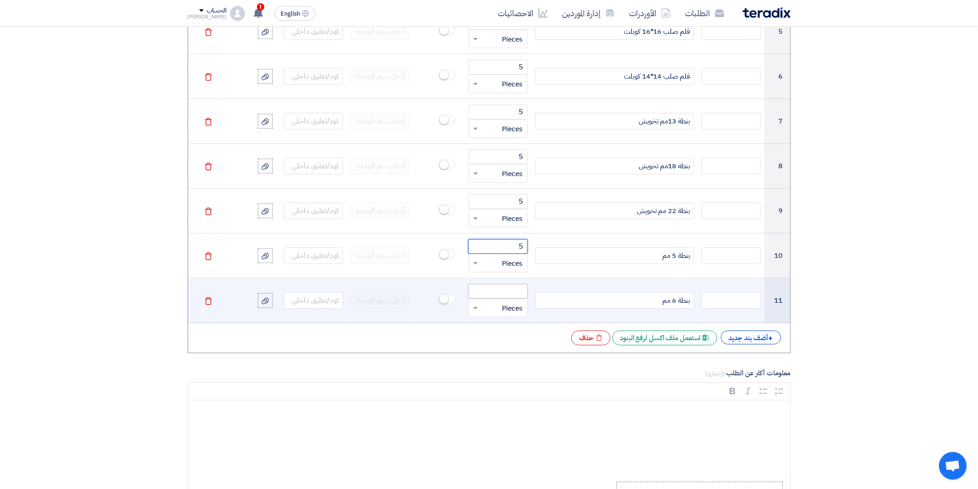
type input "5"
click at [510, 294] on input "number" at bounding box center [497, 291] width 59 height 15
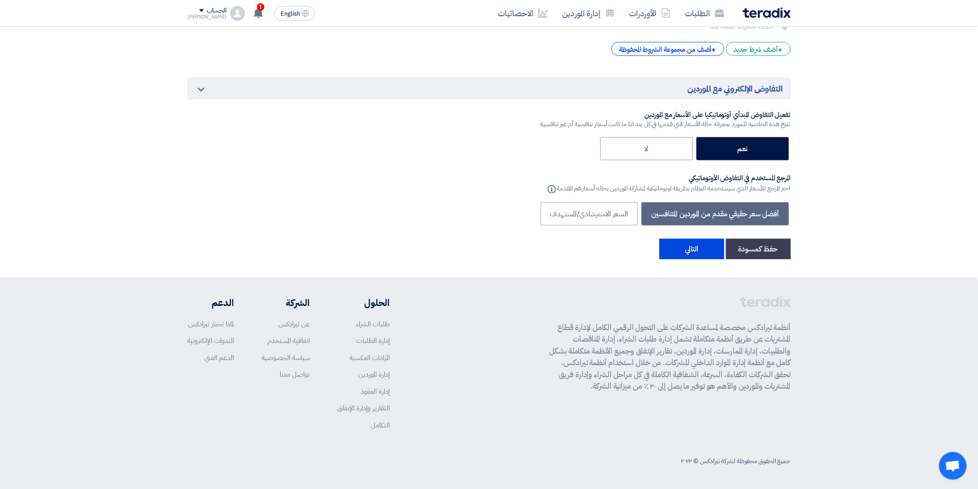
scroll to position [1906, 0]
type input "5"
click at [769, 252] on button "حفظ كمسودة" at bounding box center [758, 249] width 65 height 20
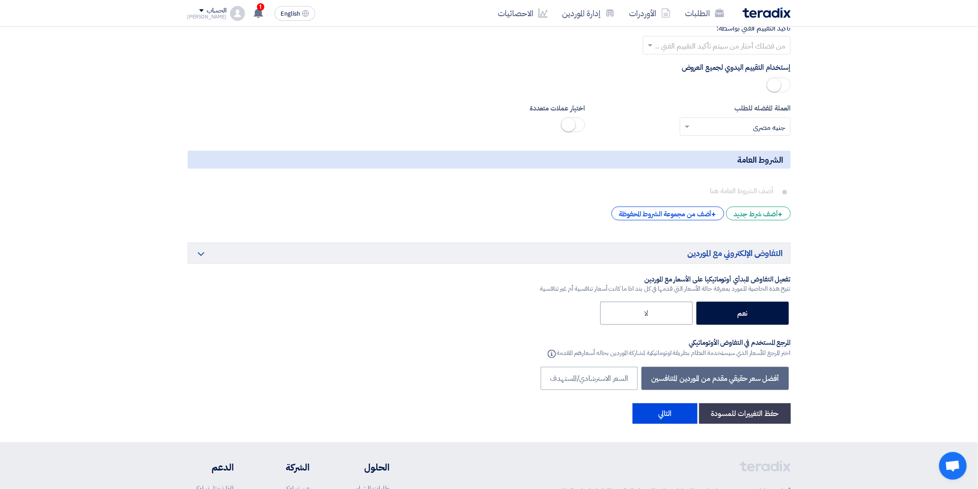
scroll to position [1649, 0]
